Goal: Transaction & Acquisition: Purchase product/service

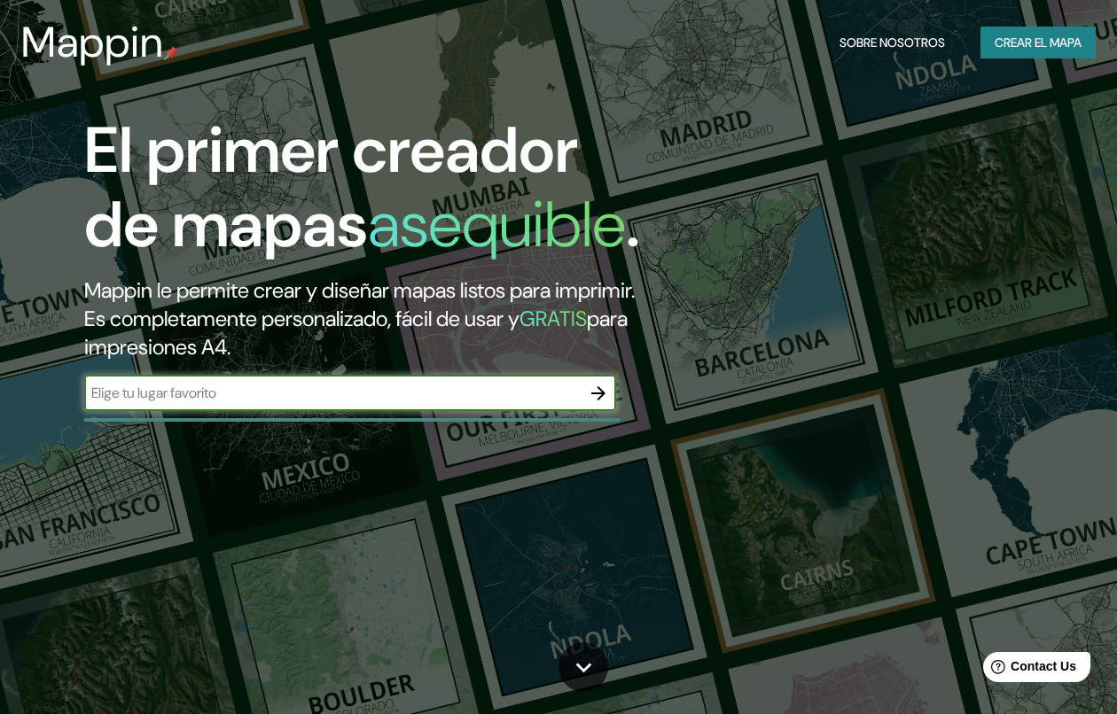
click at [254, 403] on input "text" at bounding box center [332, 393] width 496 height 20
type input "[GEOGRAPHIC_DATA]"
click at [591, 404] on icon "button" at bounding box center [598, 393] width 21 height 21
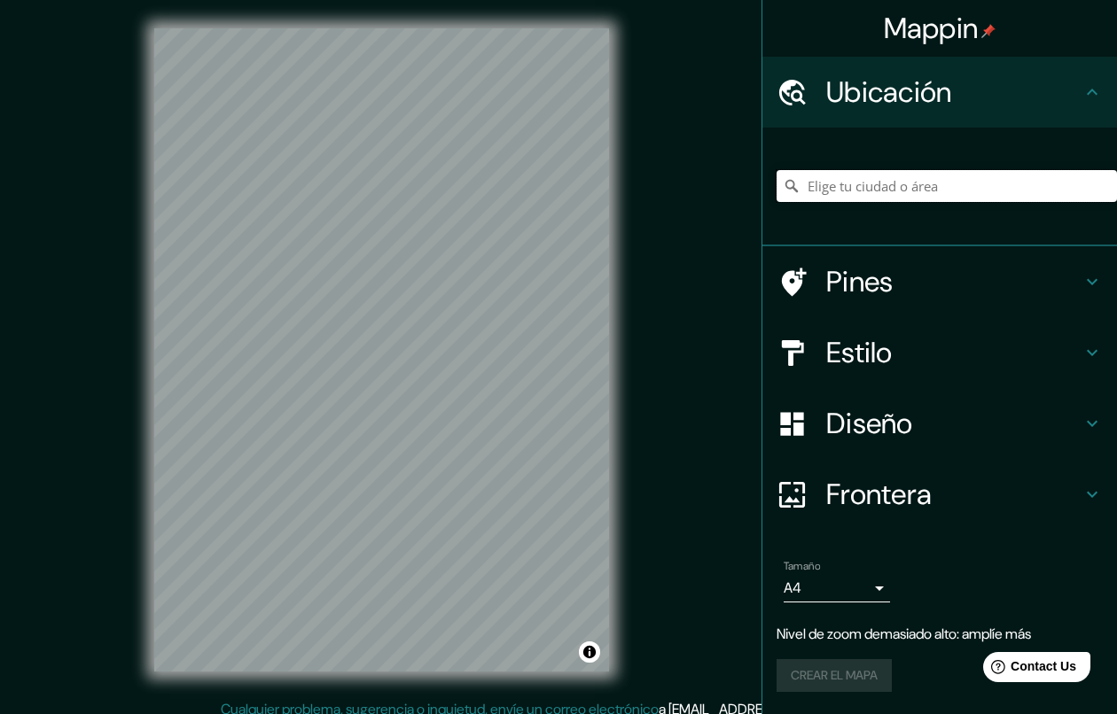
click at [882, 196] on input "Elige tu ciudad o área" at bounding box center [946, 186] width 340 height 32
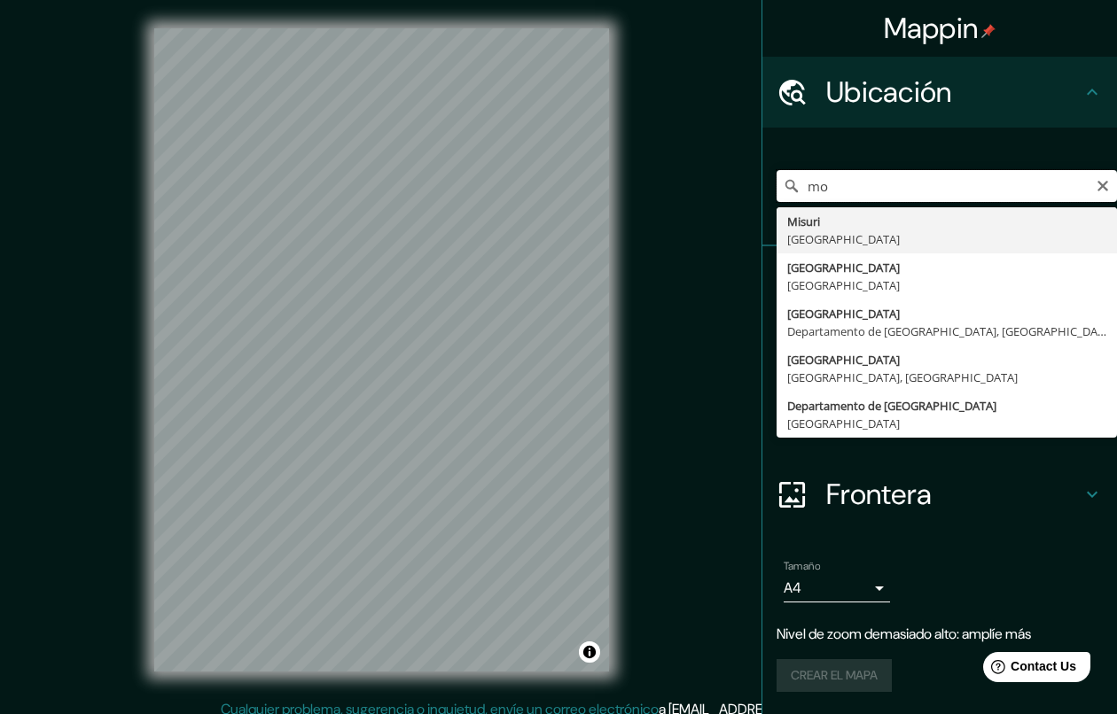
type input "m"
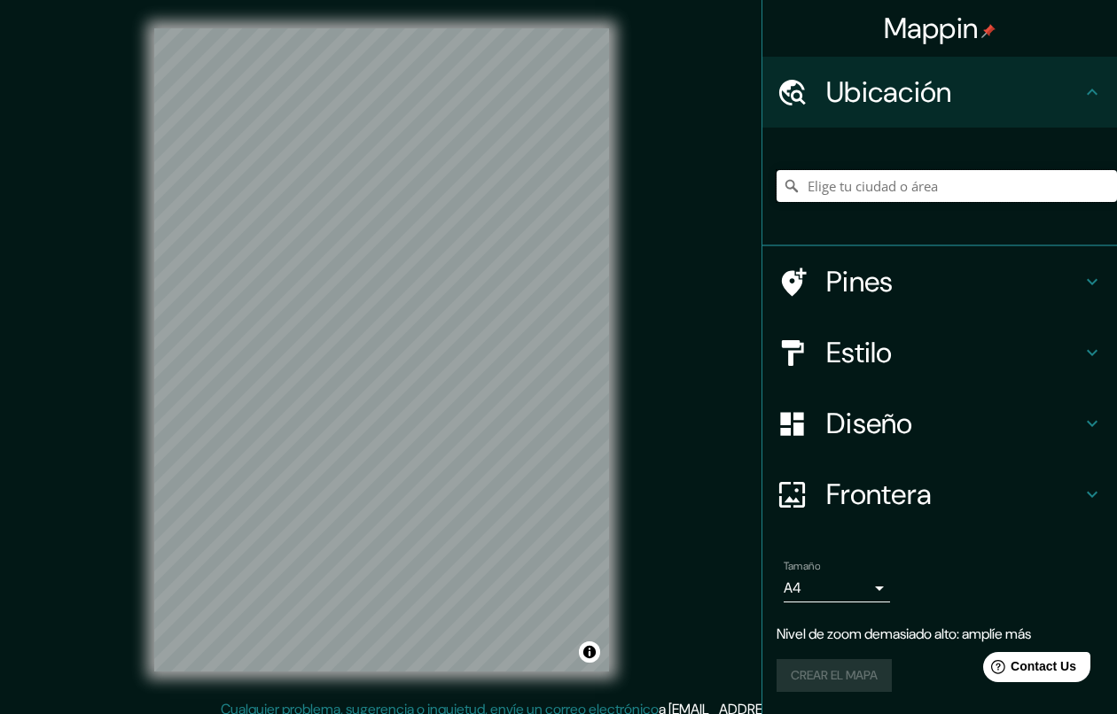
paste input "m"
click at [853, 170] on input "Elige tu ciudad o área" at bounding box center [946, 186] width 340 height 32
click at [866, 185] on input "Elige tu ciudad o área" at bounding box center [946, 186] width 340 height 32
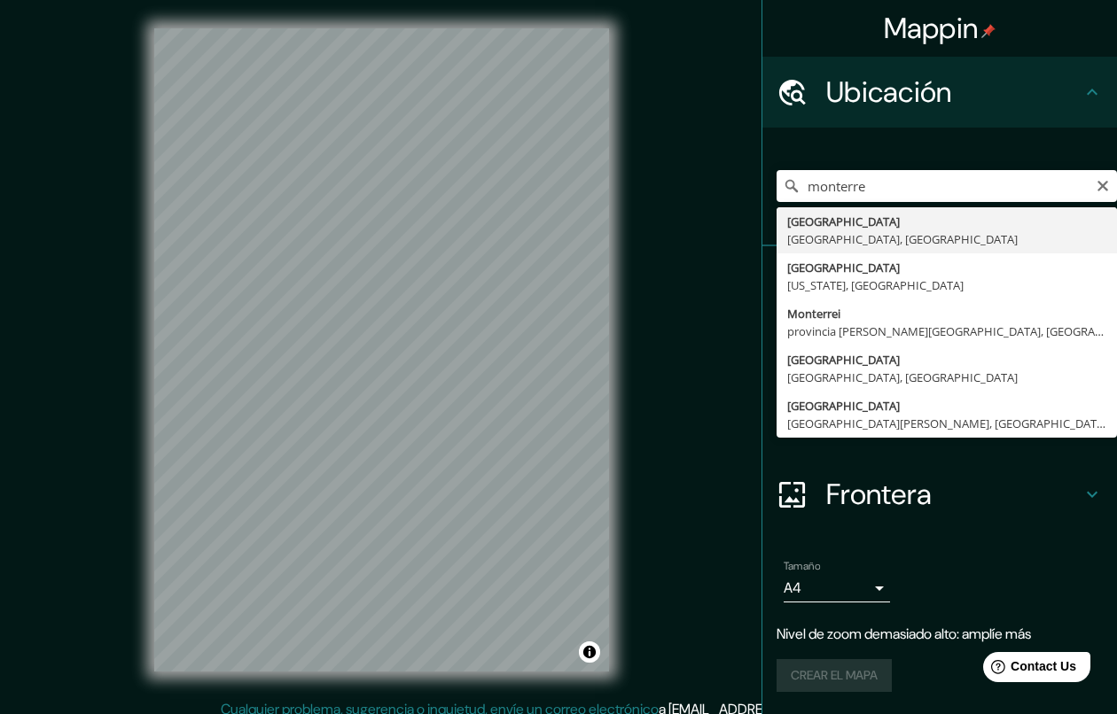
type input "[GEOGRAPHIC_DATA], [GEOGRAPHIC_DATA], [GEOGRAPHIC_DATA]"
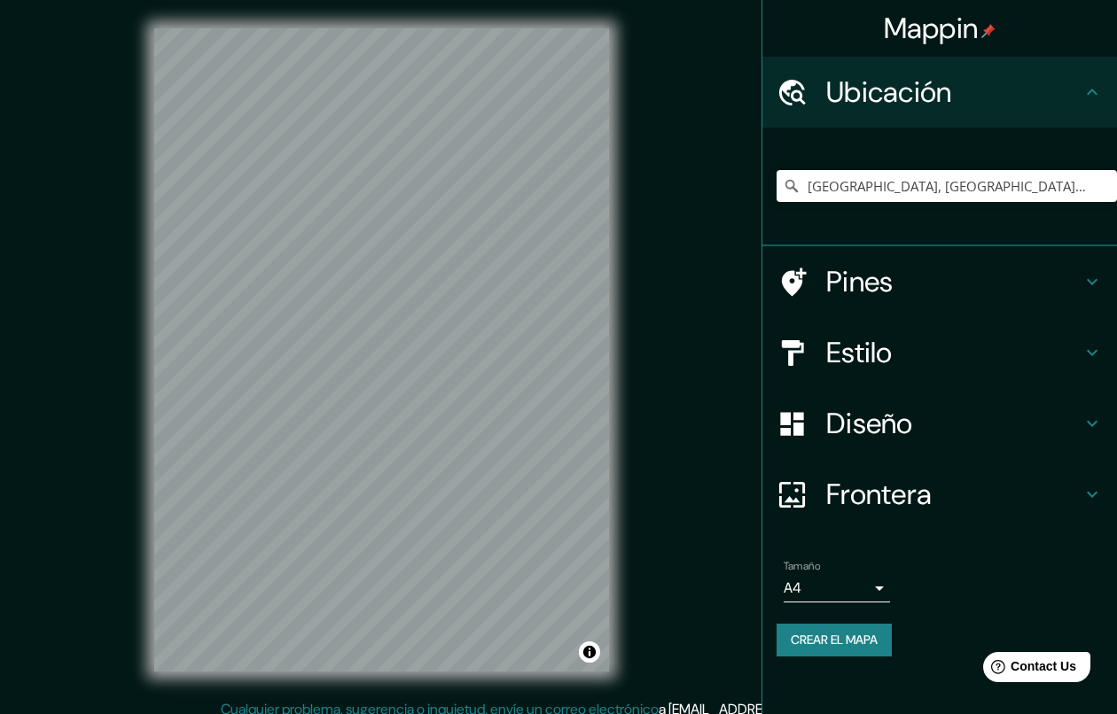
click at [902, 356] on h4 "Estilo" at bounding box center [953, 352] width 255 height 35
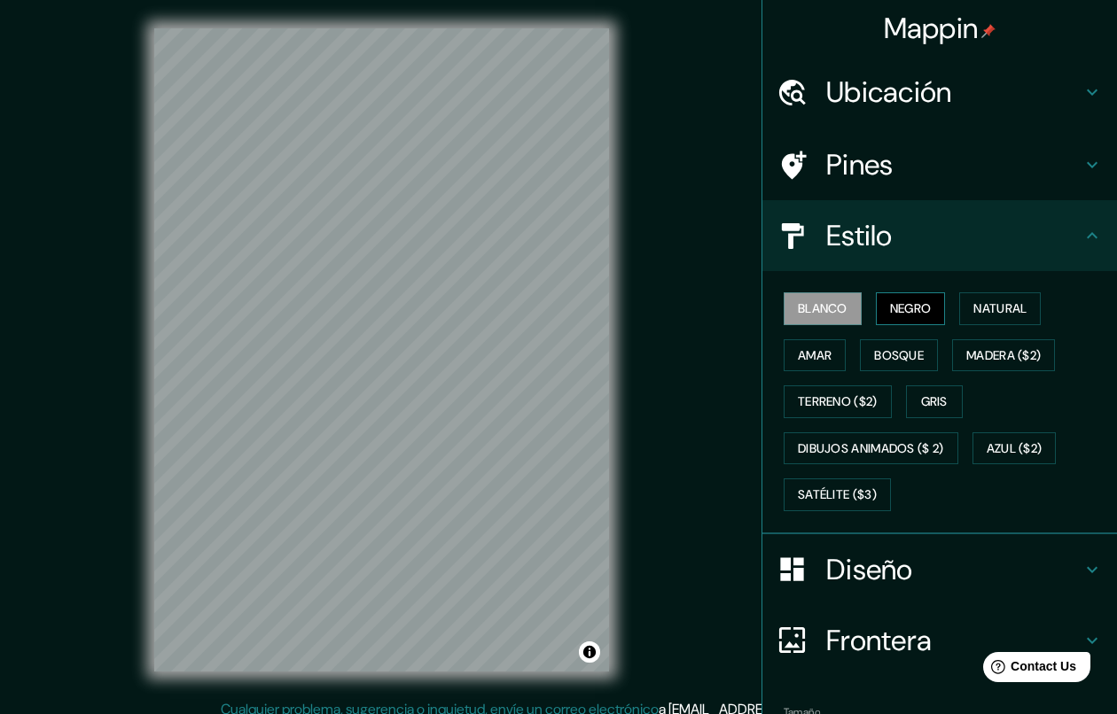
click at [901, 311] on font "Negro" at bounding box center [911, 309] width 42 height 22
click at [1032, 310] on button "Natural" at bounding box center [1000, 308] width 82 height 33
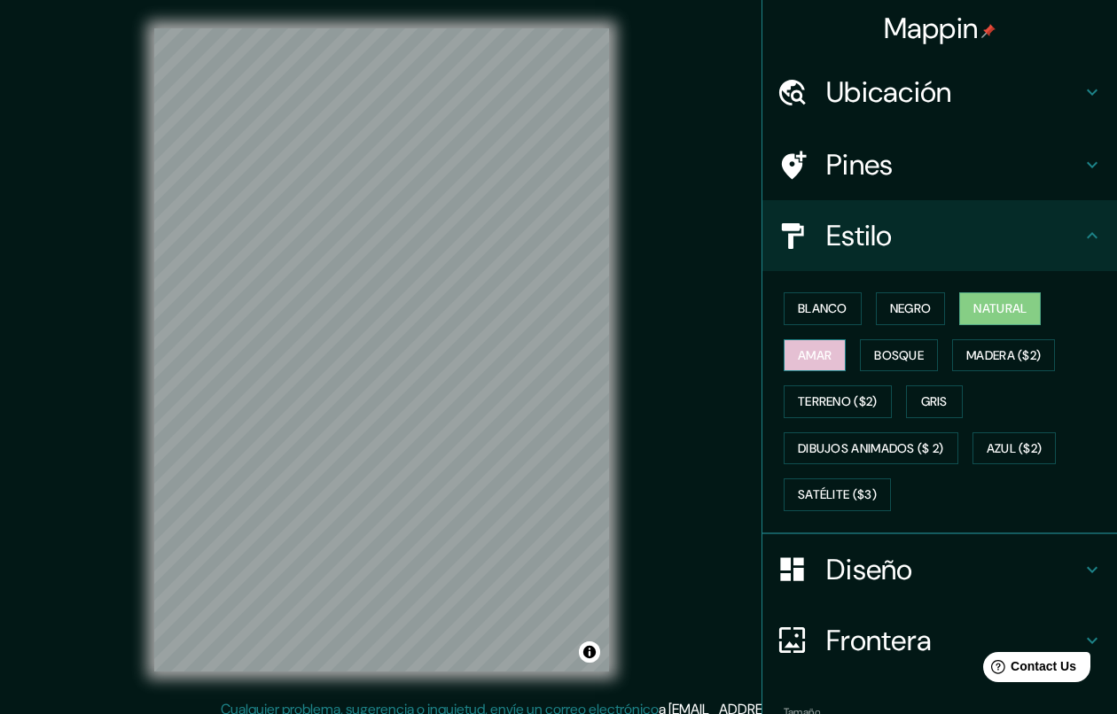
click at [803, 355] on font "Amar" at bounding box center [815, 356] width 34 height 22
click at [888, 354] on font "Bosque" at bounding box center [899, 356] width 50 height 22
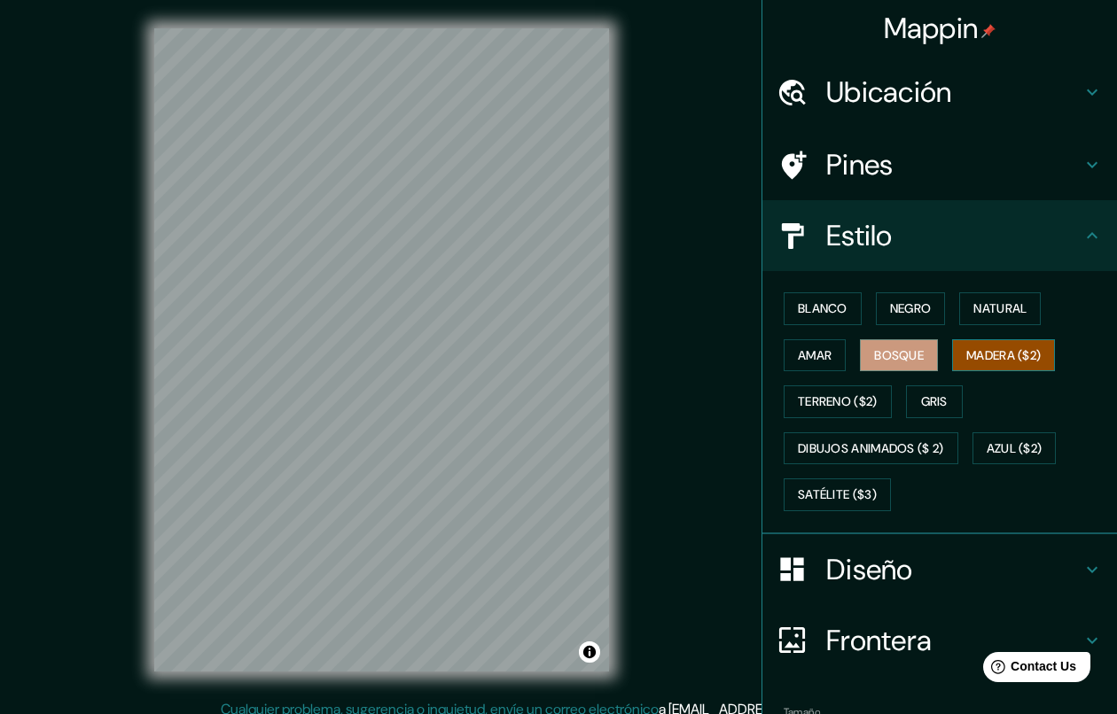
click at [1023, 360] on font "Madera ($2)" at bounding box center [1003, 356] width 74 height 22
click at [824, 407] on font "Terreno ($2)" at bounding box center [838, 402] width 80 height 22
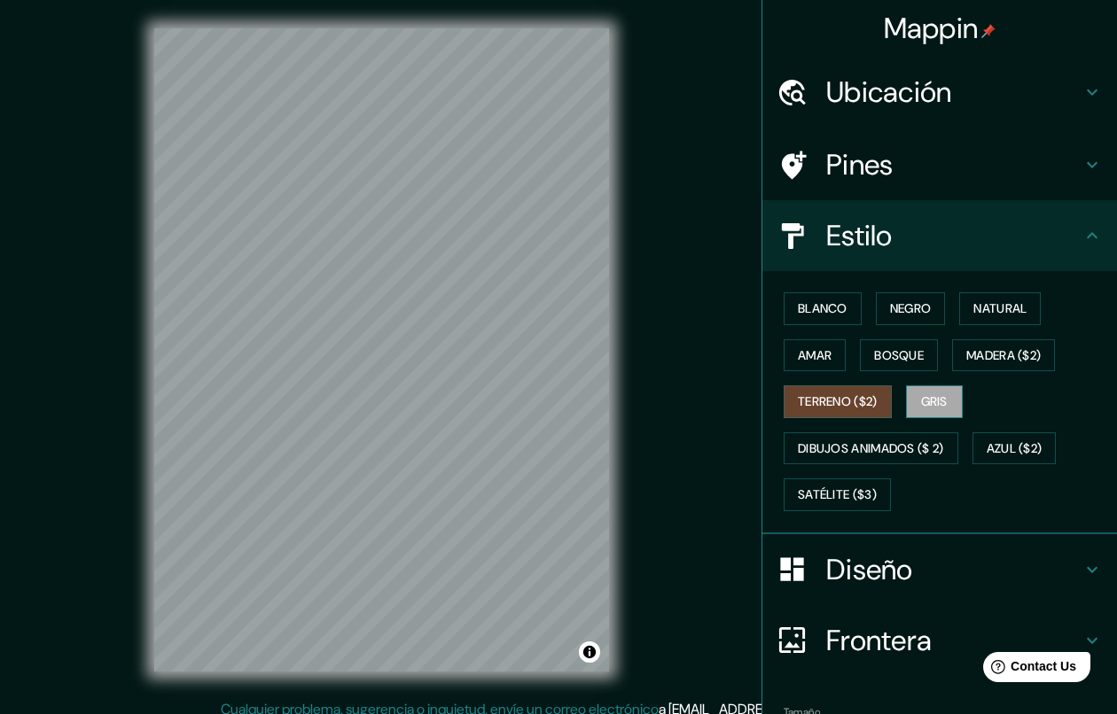
click at [921, 400] on font "Gris" at bounding box center [934, 402] width 27 height 22
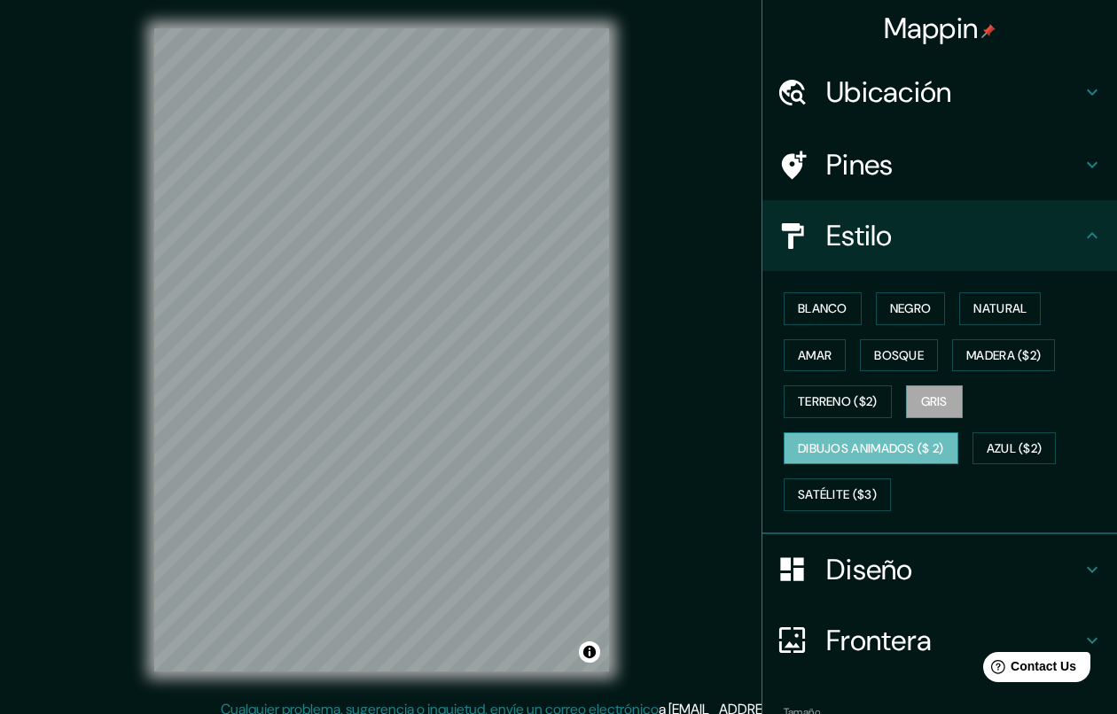
click at [884, 455] on font "Dibujos animados ($ 2)" at bounding box center [871, 449] width 146 height 22
click at [989, 448] on font "Azul ($2)" at bounding box center [1014, 449] width 56 height 22
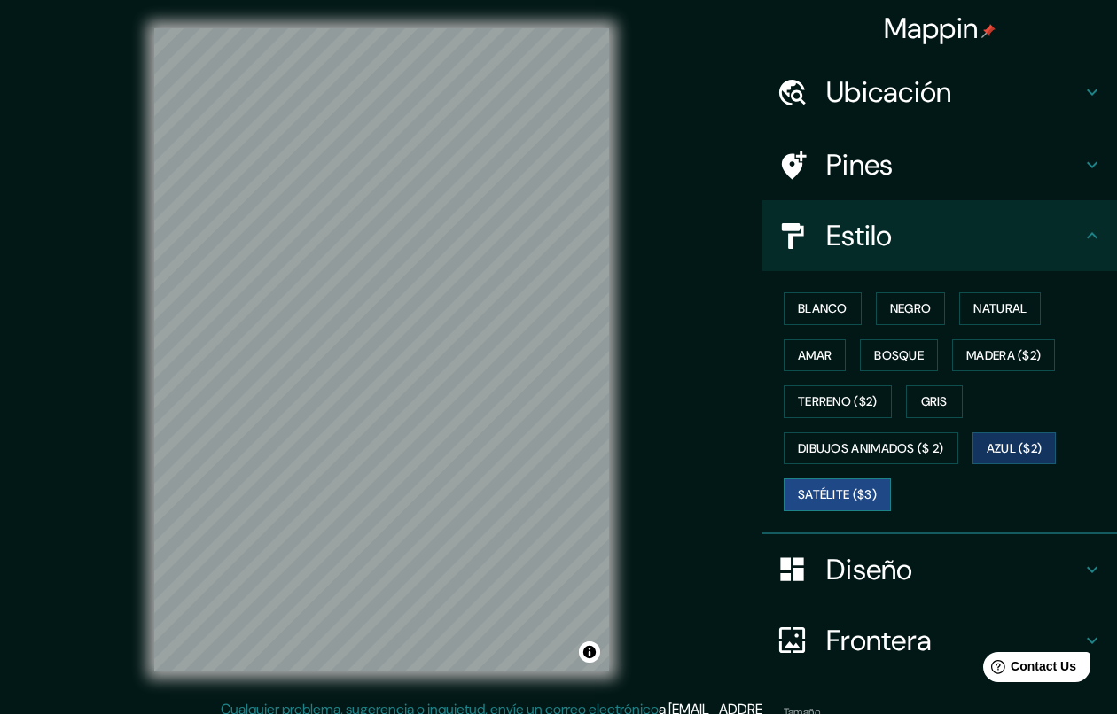
click at [845, 506] on button "Satélite ($3)" at bounding box center [836, 495] width 107 height 33
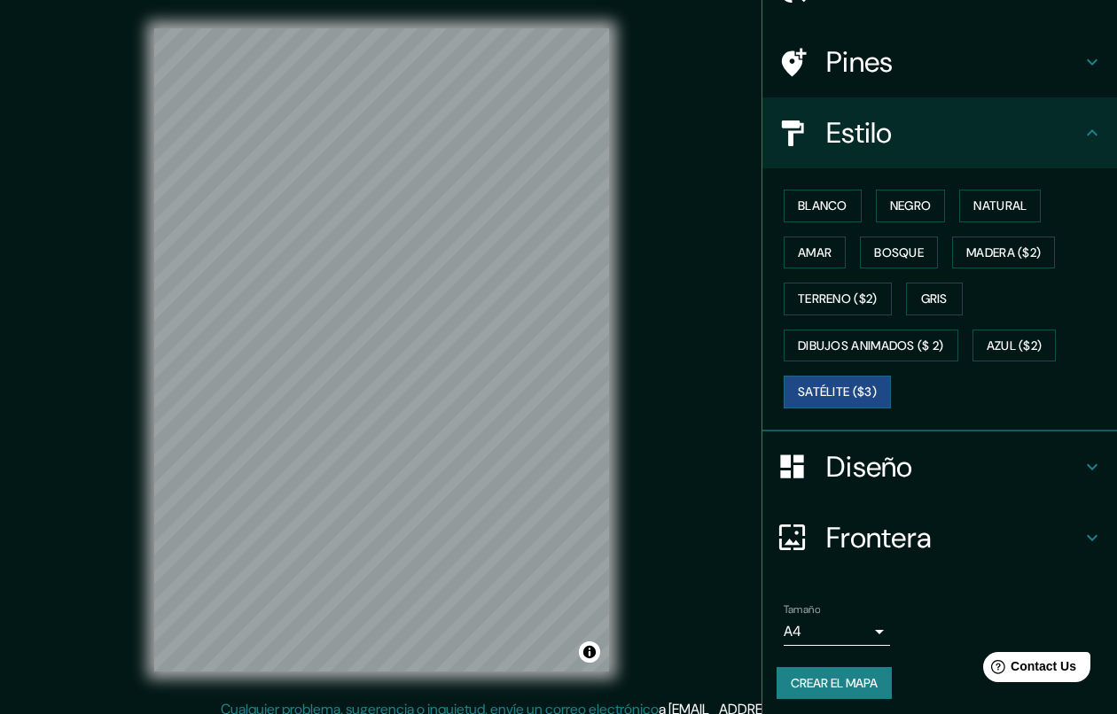
scroll to position [105, 0]
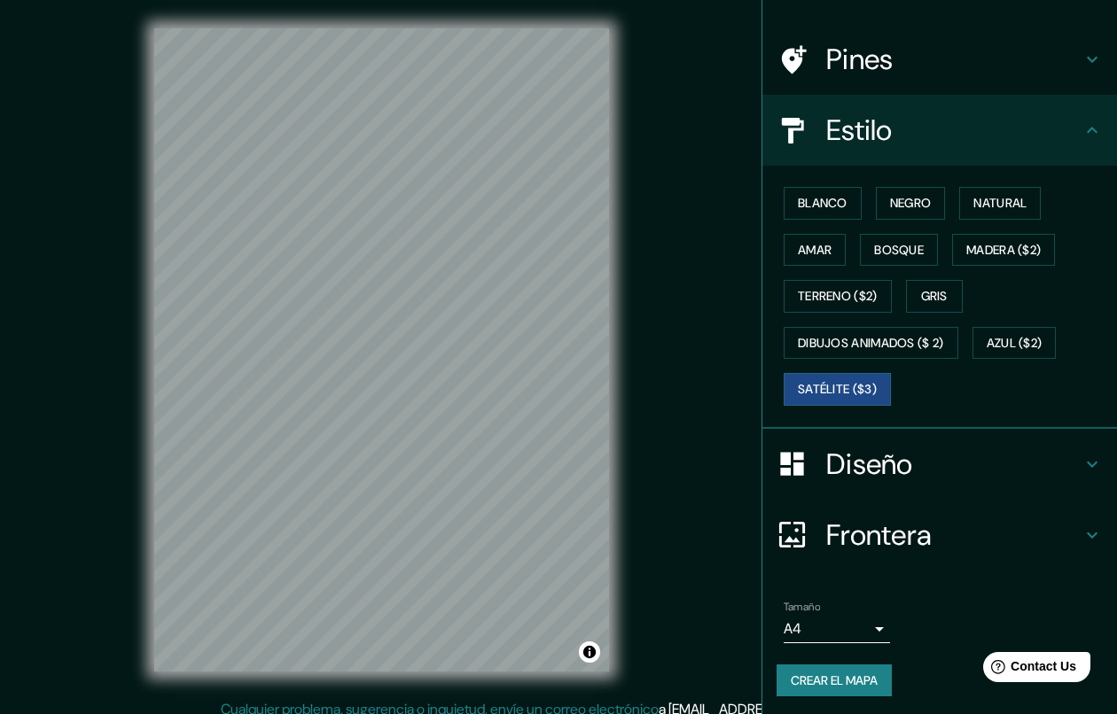
click at [892, 466] on h4 "Diseño" at bounding box center [953, 464] width 255 height 35
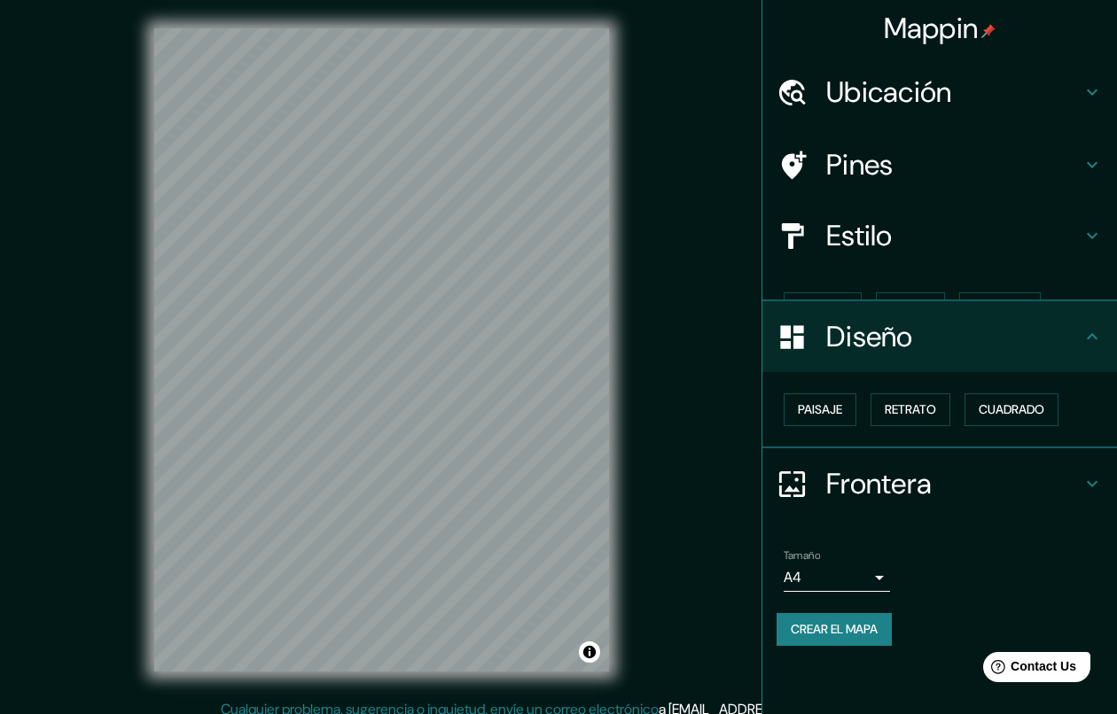
scroll to position [0, 0]
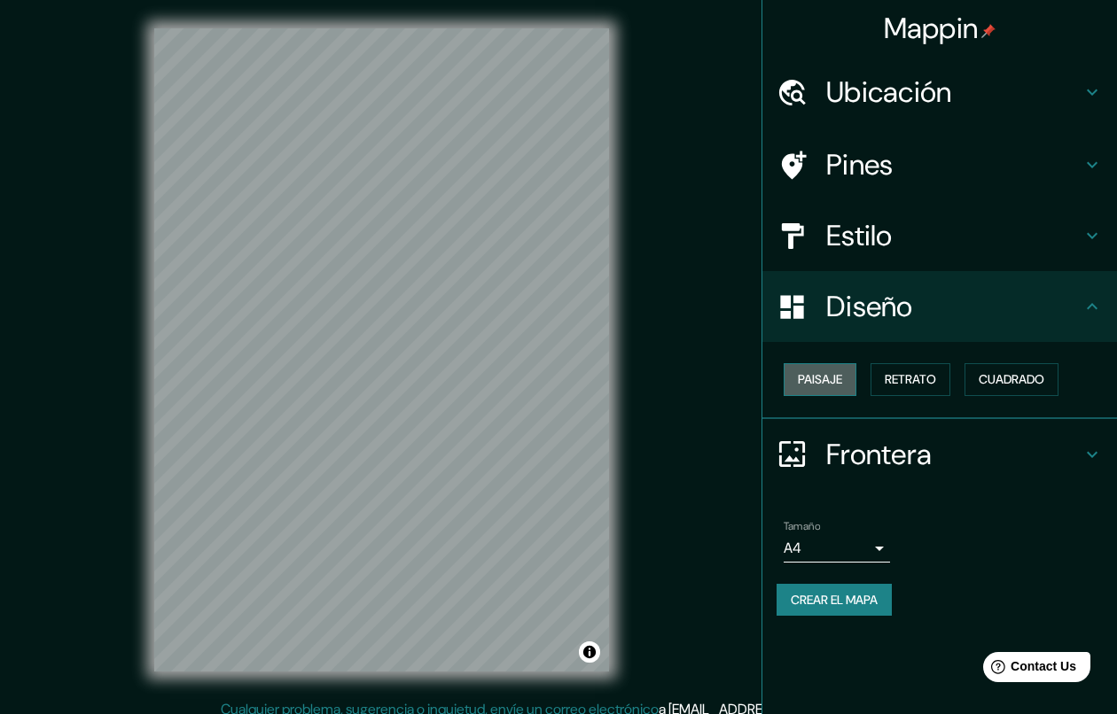
click at [830, 378] on font "Paisaje" at bounding box center [820, 380] width 44 height 22
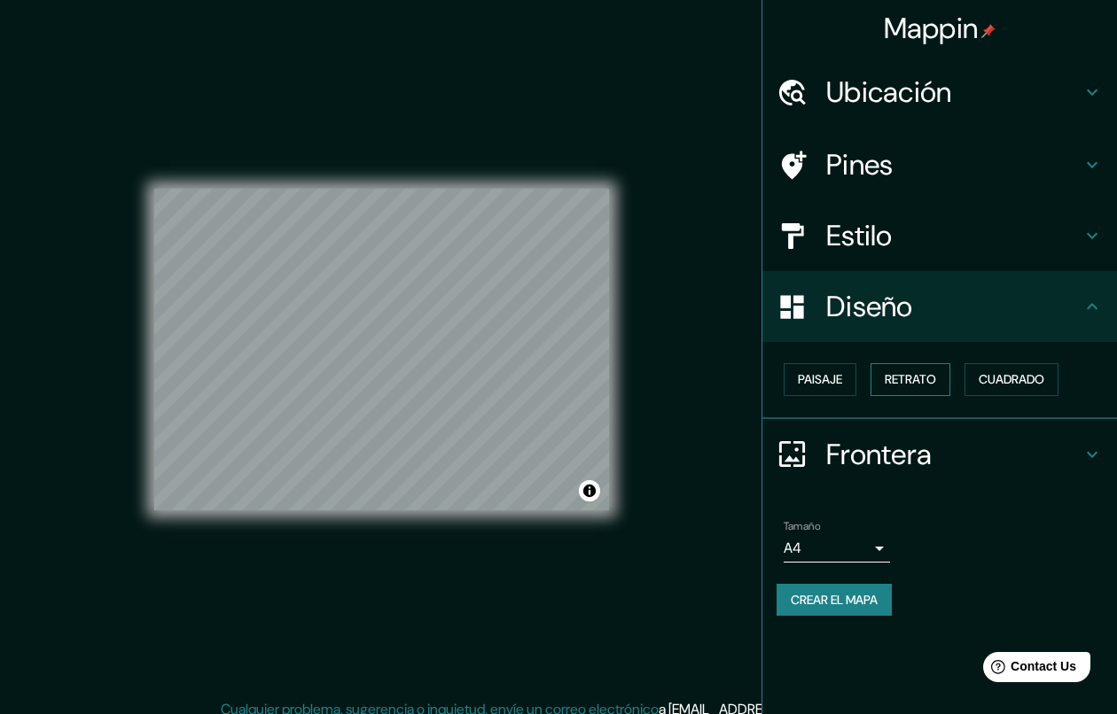
click at [884, 386] on button "Retrato" at bounding box center [910, 379] width 80 height 33
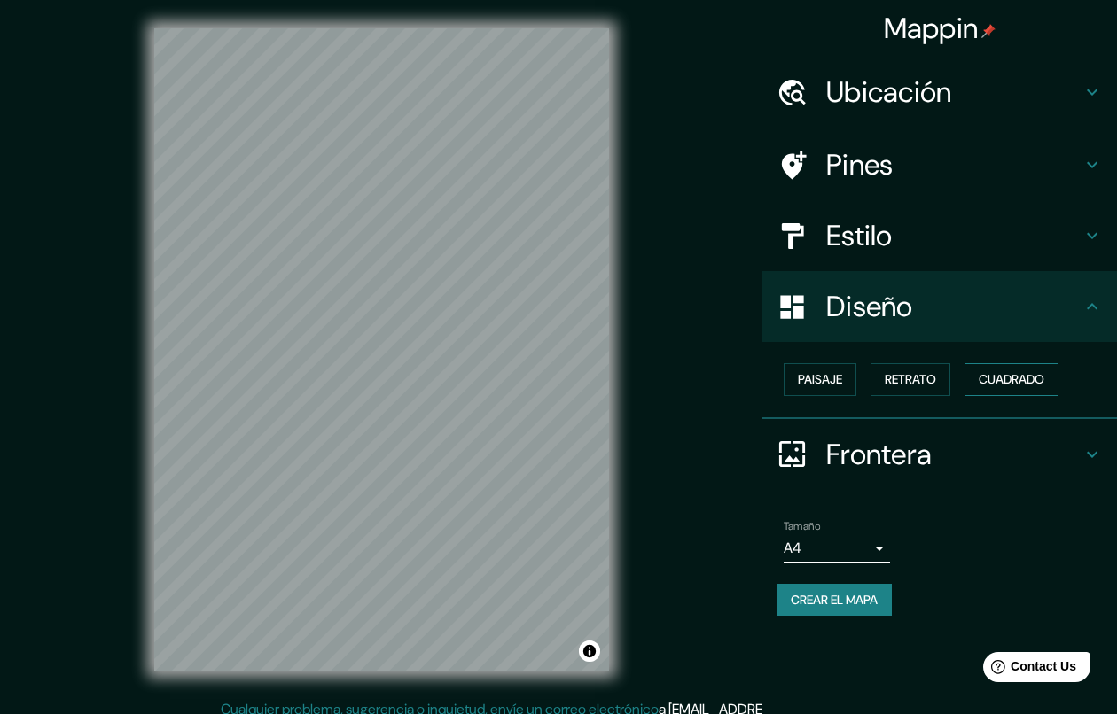
click at [1011, 380] on font "Cuadrado" at bounding box center [1011, 380] width 66 height 22
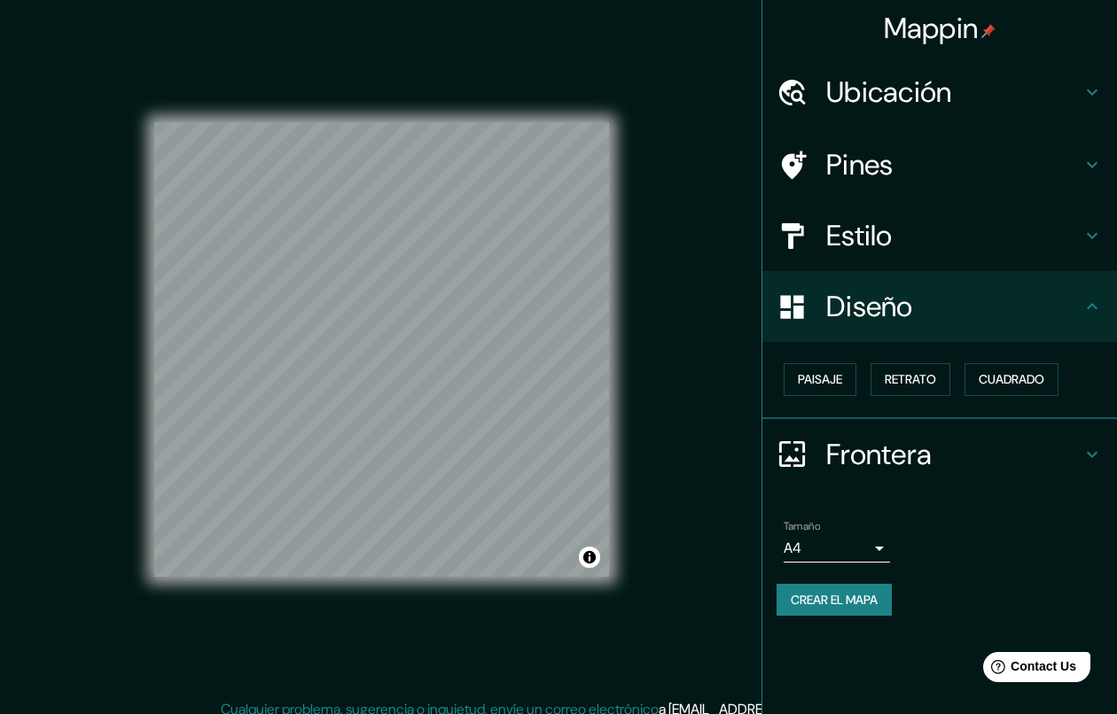
click at [850, 261] on div "Estilo" at bounding box center [939, 235] width 354 height 71
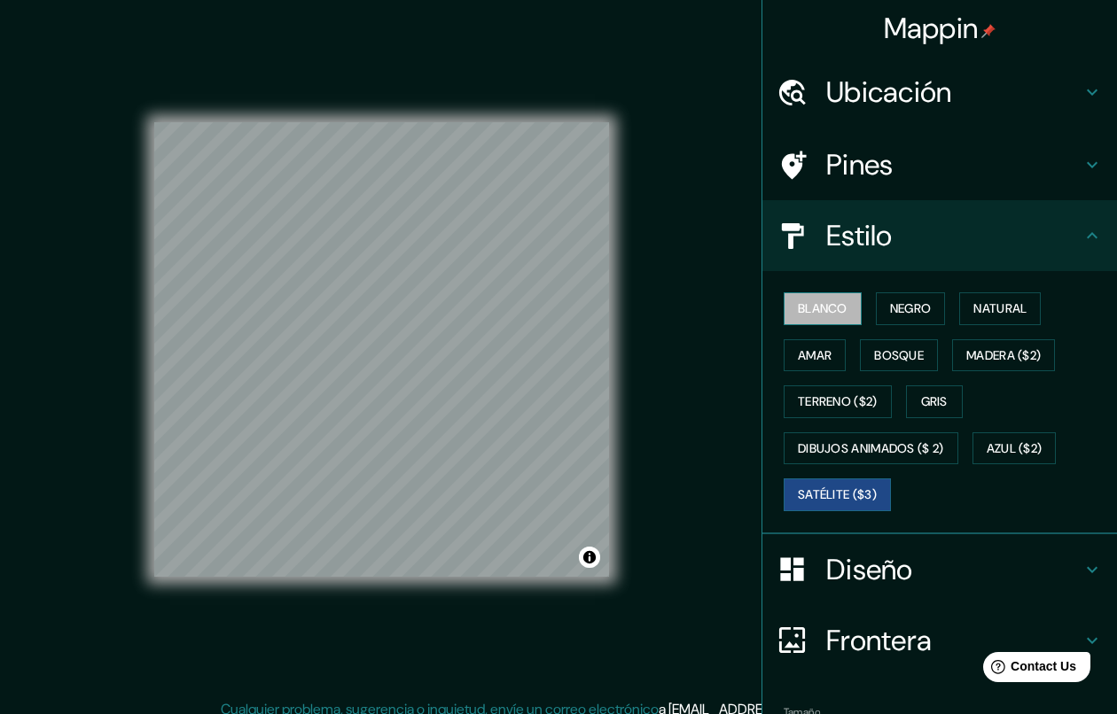
click at [822, 314] on font "Blanco" at bounding box center [823, 309] width 50 height 22
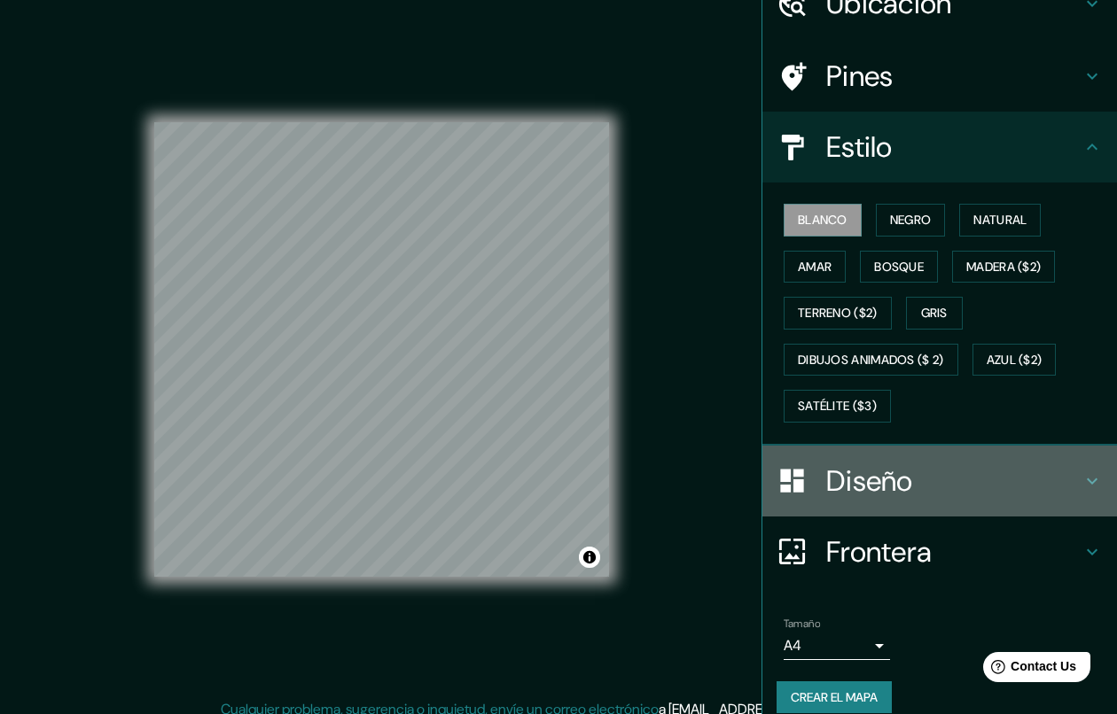
click at [863, 483] on h4 "Diseño" at bounding box center [953, 481] width 255 height 35
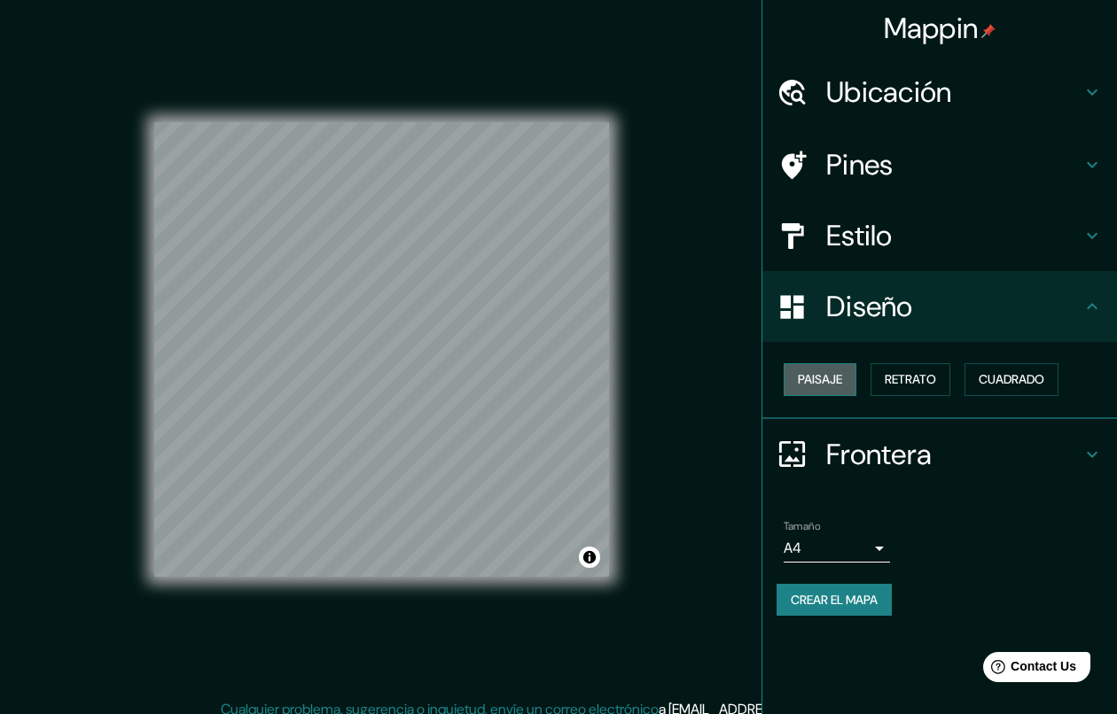
click at [836, 371] on font "Paisaje" at bounding box center [820, 380] width 44 height 22
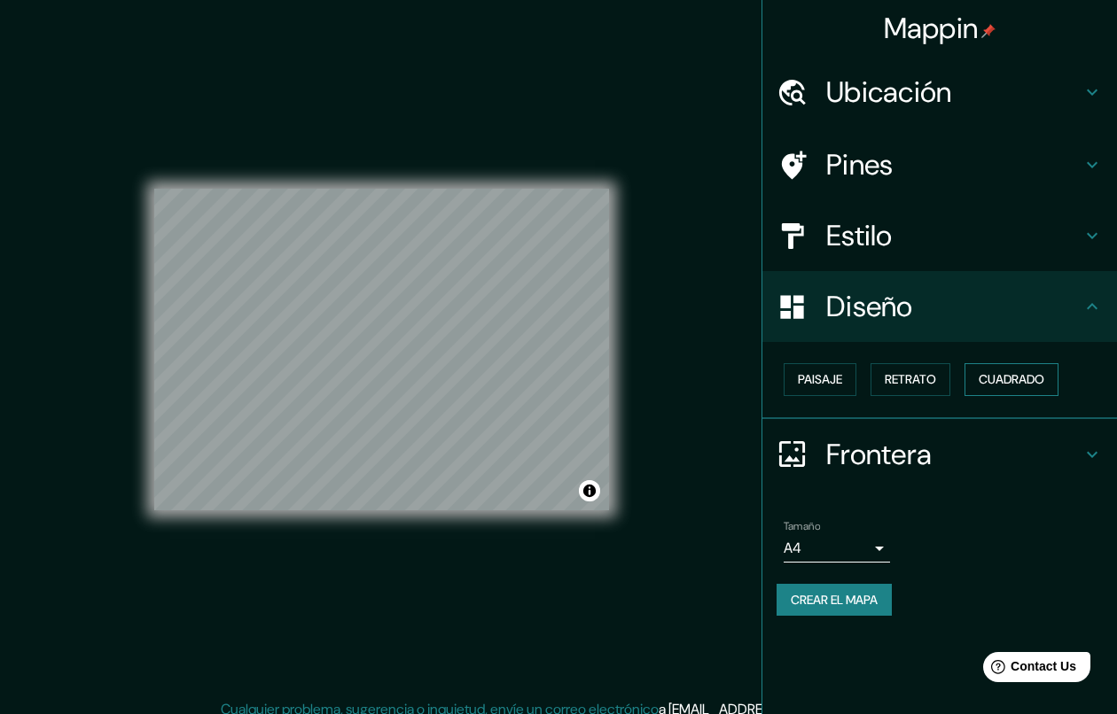
click at [1011, 379] on font "Cuadrado" at bounding box center [1011, 380] width 66 height 22
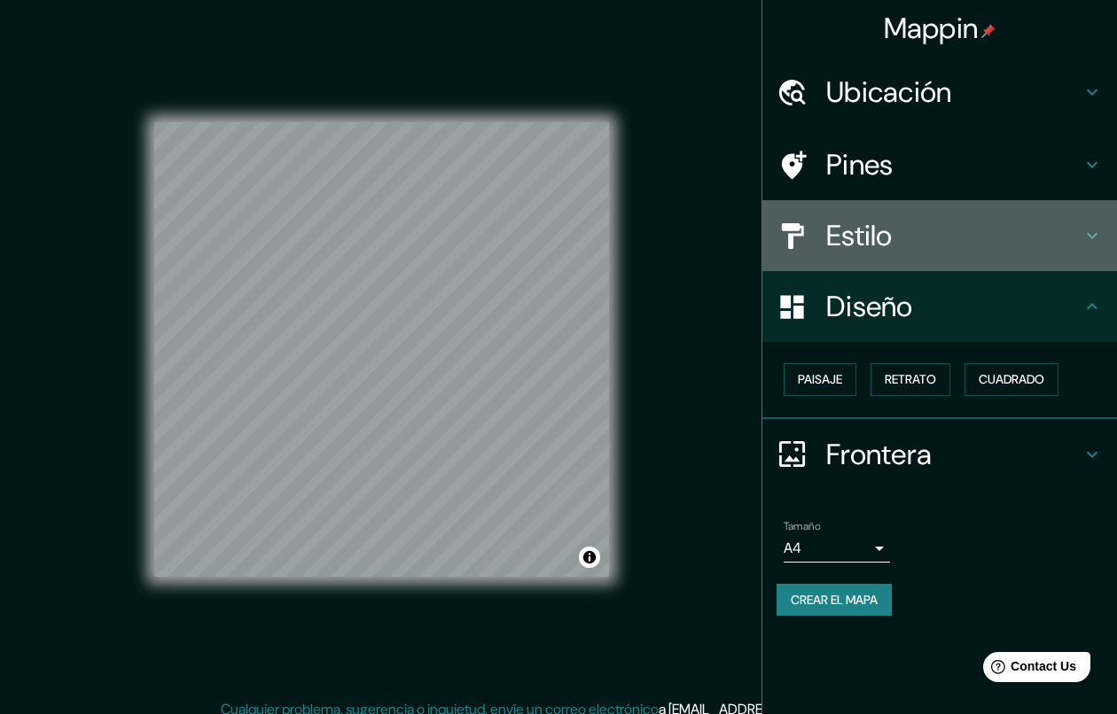
click at [881, 250] on h4 "Estilo" at bounding box center [953, 235] width 255 height 35
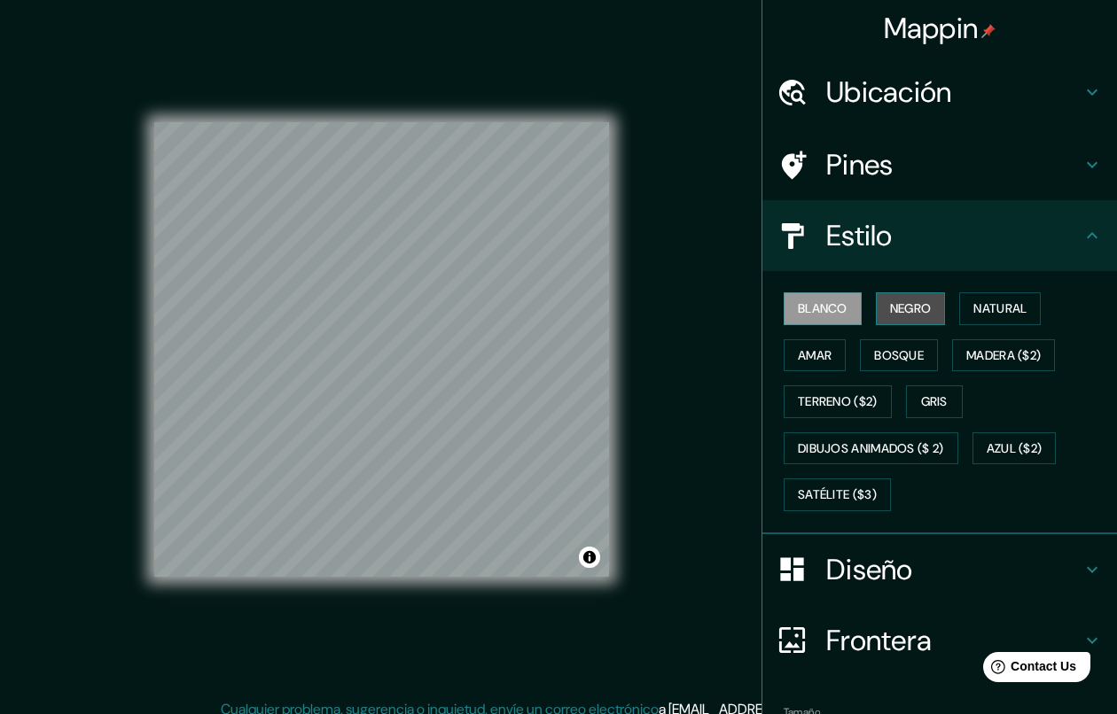
click at [914, 320] on button "Negro" at bounding box center [911, 308] width 70 height 33
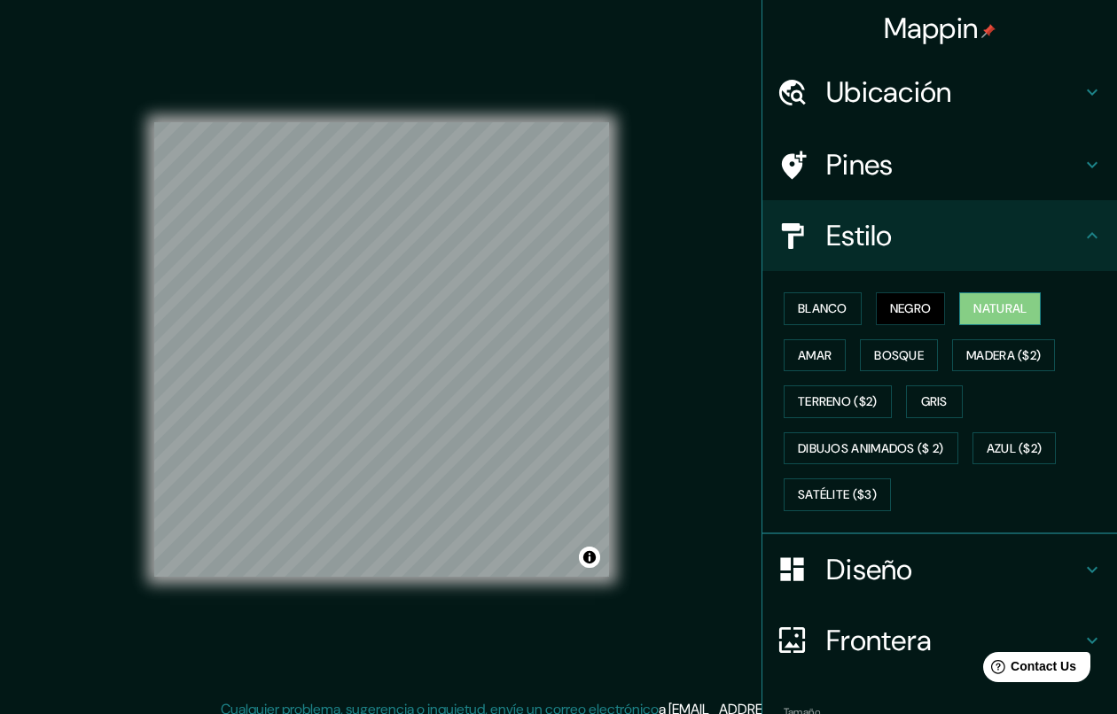
click at [974, 319] on button "Natural" at bounding box center [1000, 308] width 82 height 33
click at [876, 362] on font "Bosque" at bounding box center [899, 356] width 50 height 22
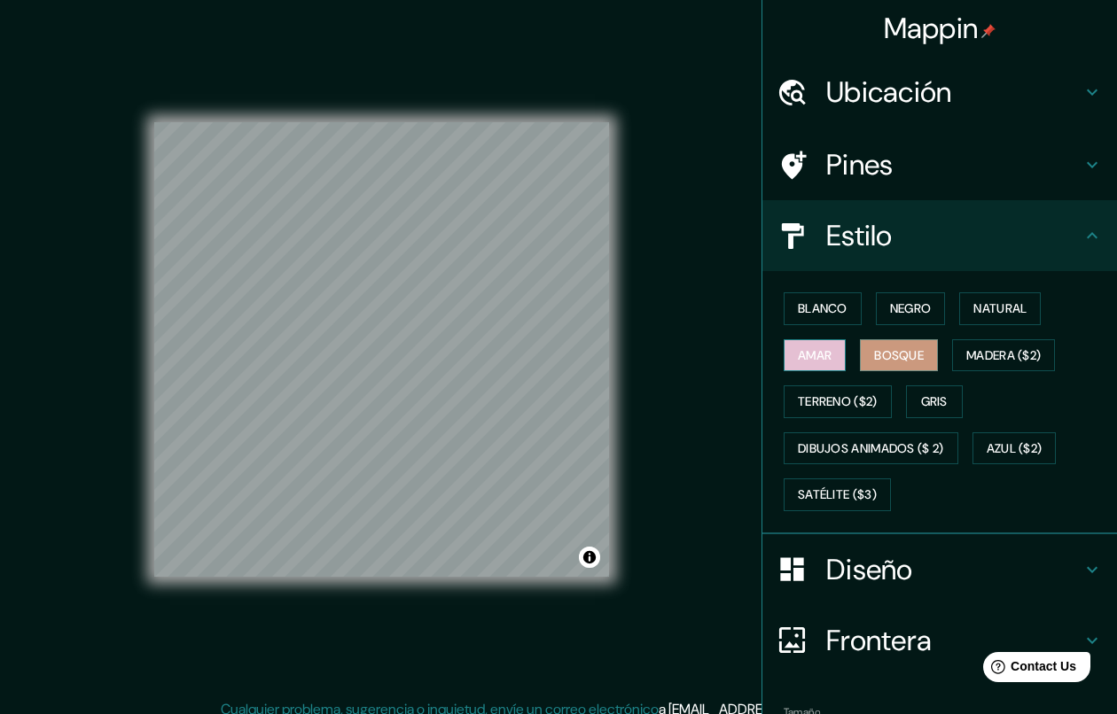
click at [798, 356] on font "Amar" at bounding box center [815, 356] width 34 height 22
click at [981, 360] on font "Madera ($2)" at bounding box center [1003, 356] width 74 height 22
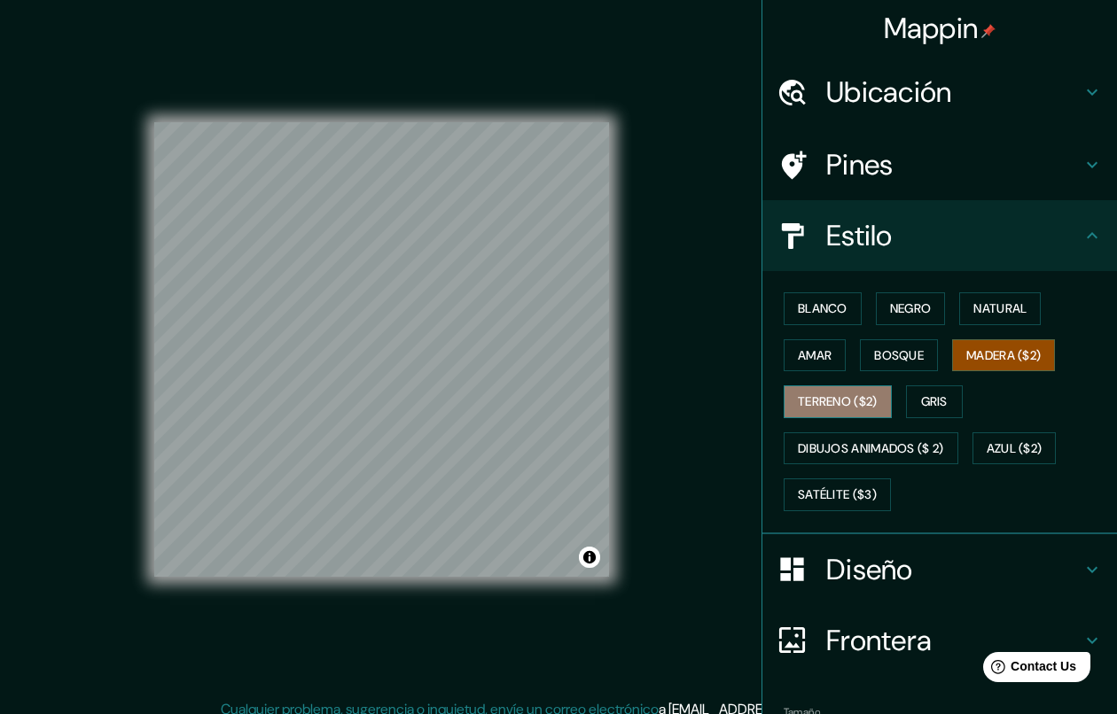
click at [846, 406] on font "Terreno ($2)" at bounding box center [838, 402] width 80 height 22
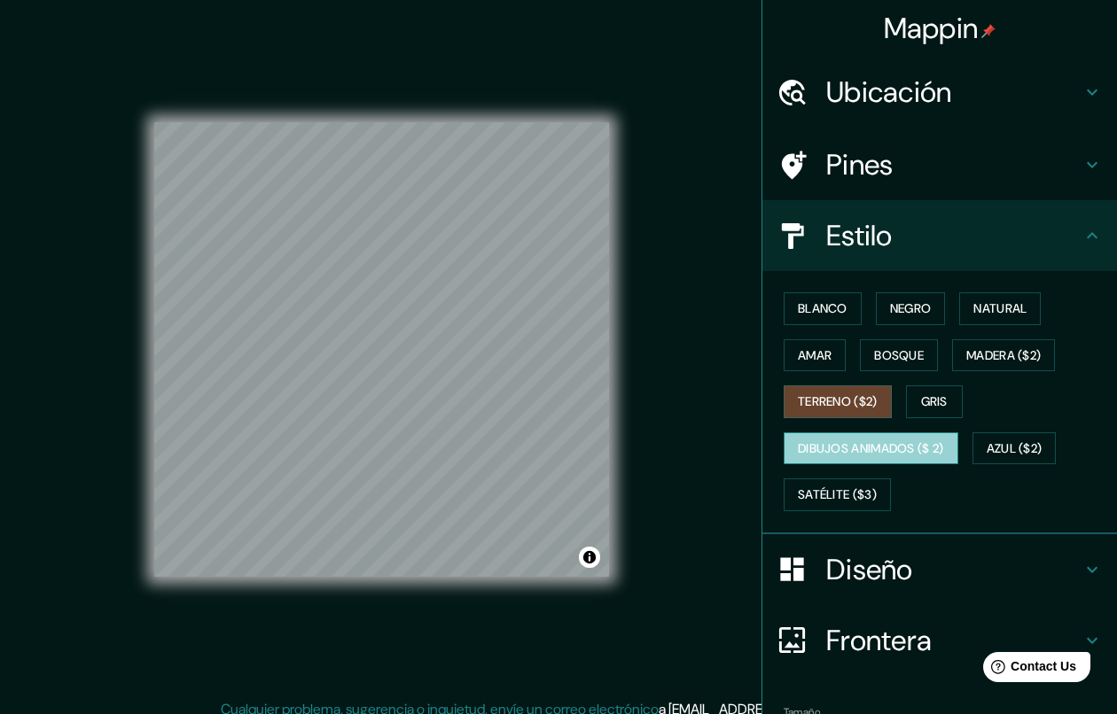
click at [878, 449] on font "Dibujos animados ($ 2)" at bounding box center [871, 449] width 146 height 22
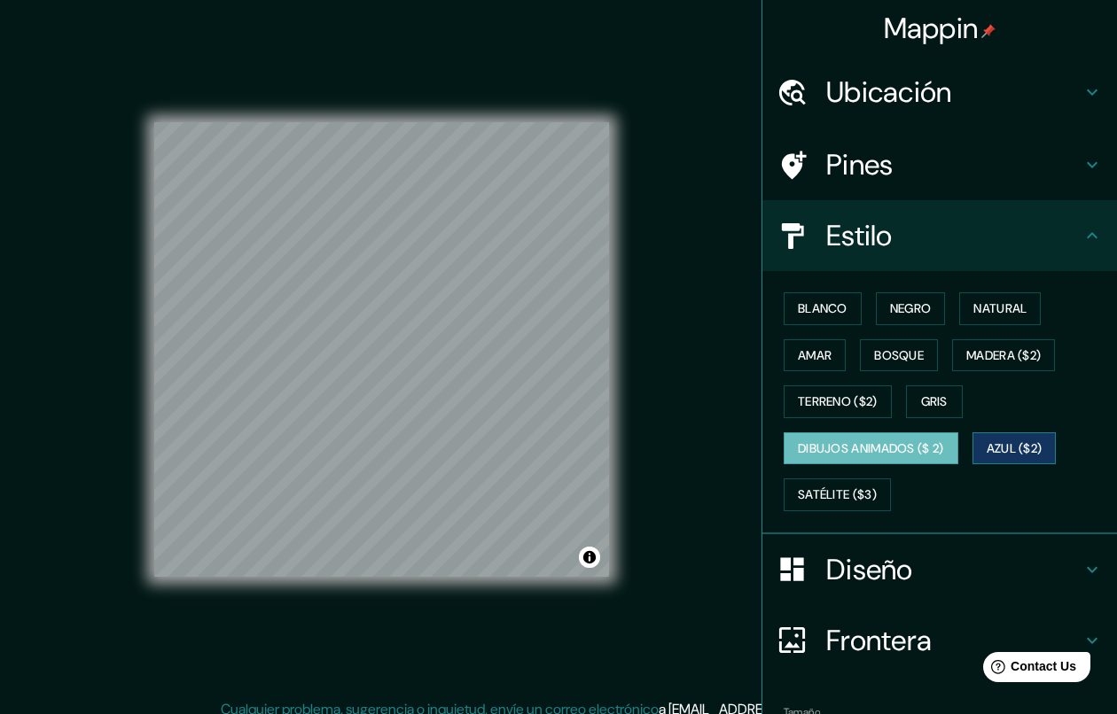
click at [1013, 448] on font "Azul ($2)" at bounding box center [1014, 449] width 56 height 22
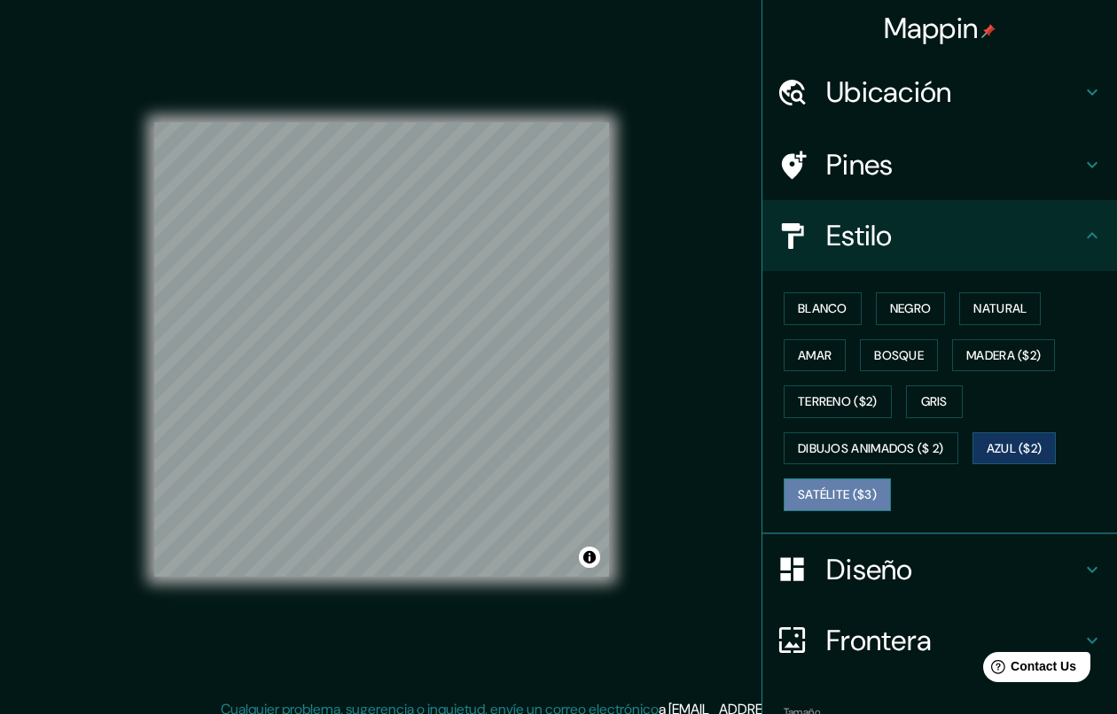
click at [853, 495] on font "Satélite ($3)" at bounding box center [837, 495] width 79 height 22
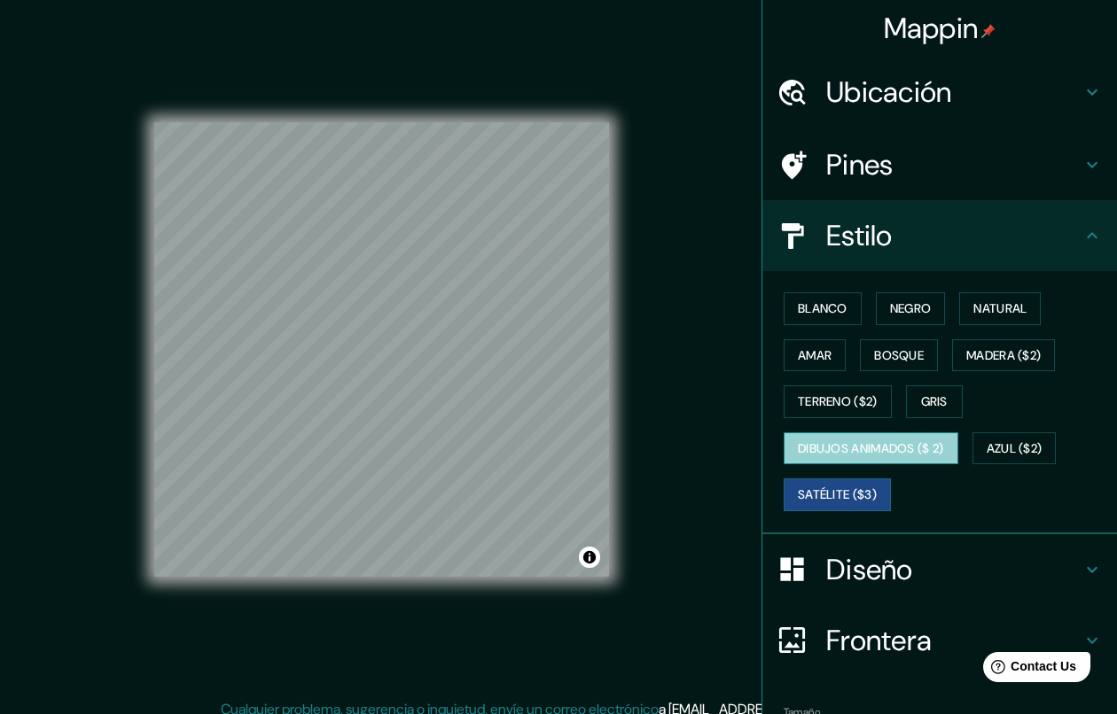
click at [921, 446] on font "Dibujos animados ($ 2)" at bounding box center [871, 449] width 146 height 22
